Goal: Navigation & Orientation: Find specific page/section

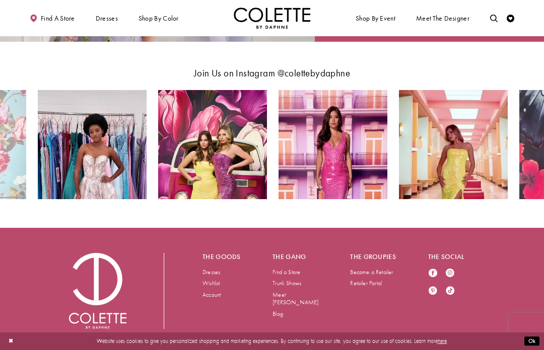
scroll to position [1317, 0]
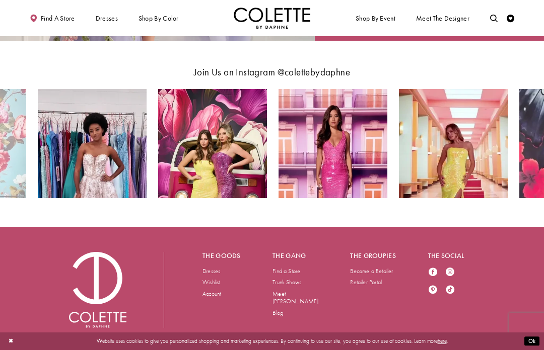
click at [298, 269] on link "Find a Store" at bounding box center [286, 271] width 28 height 8
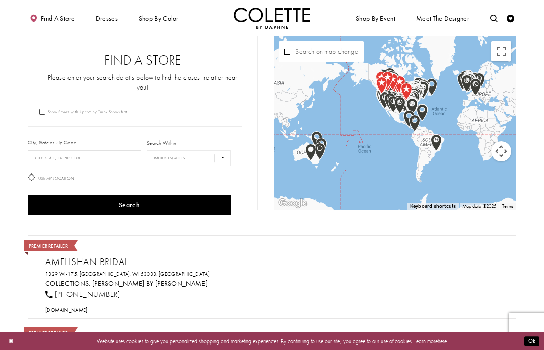
click at [85, 145] on div "City, State or Zip Code City, State, or ZIP Code" at bounding box center [84, 152] width 119 height 33
click at [96, 134] on div "City, State or Zip Code City, State, or ZIP Code Search Within **** ** *** *** …" at bounding box center [135, 171] width 214 height 91
click at [85, 142] on div "City, State or Zip Code City, State, or ZIP Code" at bounding box center [84, 152] width 119 height 33
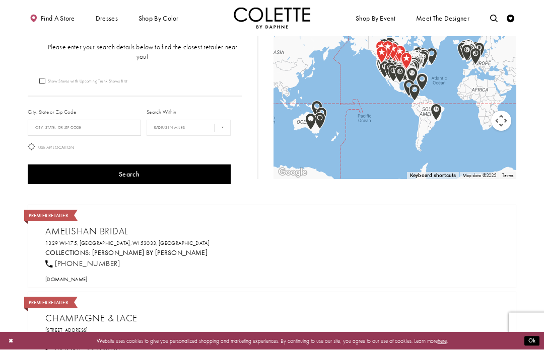
scroll to position [31, 0]
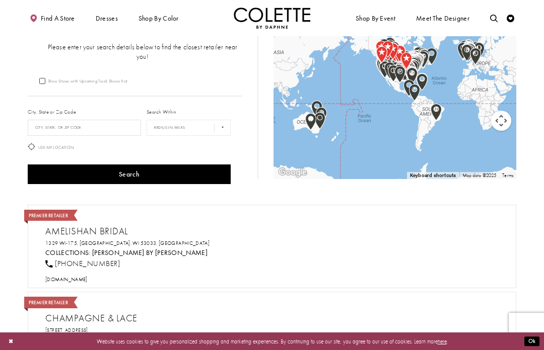
click at [48, 104] on div "City, State or Zip Code City, State, or ZIP Code Search Within **** ** *** *** …" at bounding box center [135, 141] width 214 height 91
click at [37, 104] on div "City, State or Zip Code City, State, or ZIP Code Search Within **** ** *** *** …" at bounding box center [135, 141] width 214 height 91
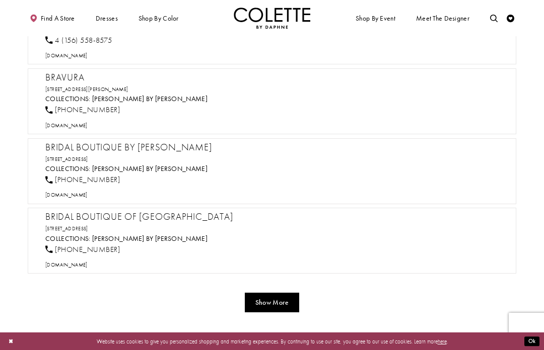
scroll to position [3692, 0]
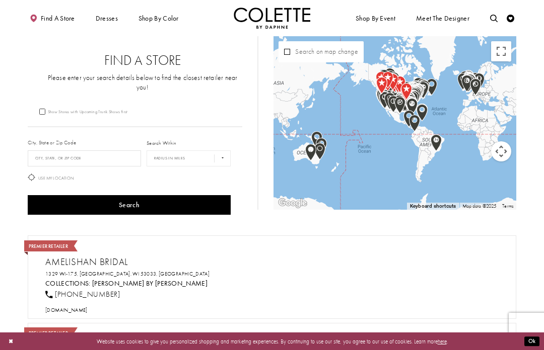
click at [92, 141] on div "City, State or Zip Code City, State, or ZIP Code" at bounding box center [84, 152] width 119 height 33
click at [52, 137] on div "City, State or Zip Code City, State, or ZIP Code" at bounding box center [84, 152] width 119 height 33
click at [144, 211] on button "Search" at bounding box center [129, 205] width 203 height 20
click at [49, 136] on div "City, State or Zip Code City, State, or ZIP Code" at bounding box center [84, 152] width 119 height 33
click at [100, 141] on div "City, State or Zip Code City, State, or ZIP Code" at bounding box center [84, 152] width 119 height 33
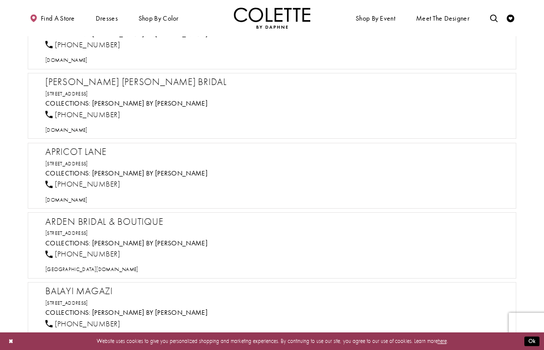
scroll to position [2224, 0]
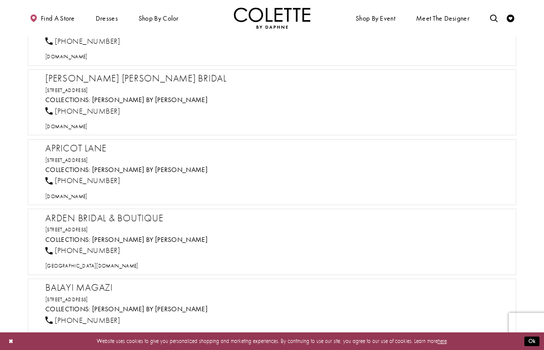
click at [306, 313] on div "4 (930) 885-1710" at bounding box center [275, 321] width 466 height 17
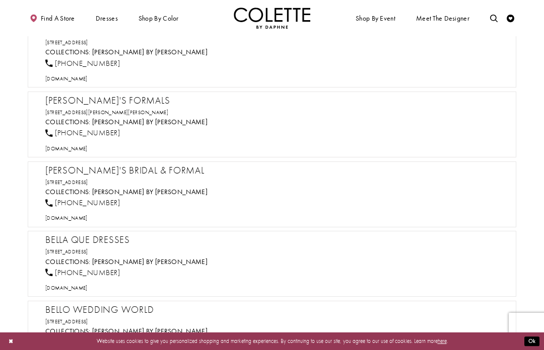
scroll to position [2484, 0]
